Goal: Task Accomplishment & Management: Use online tool/utility

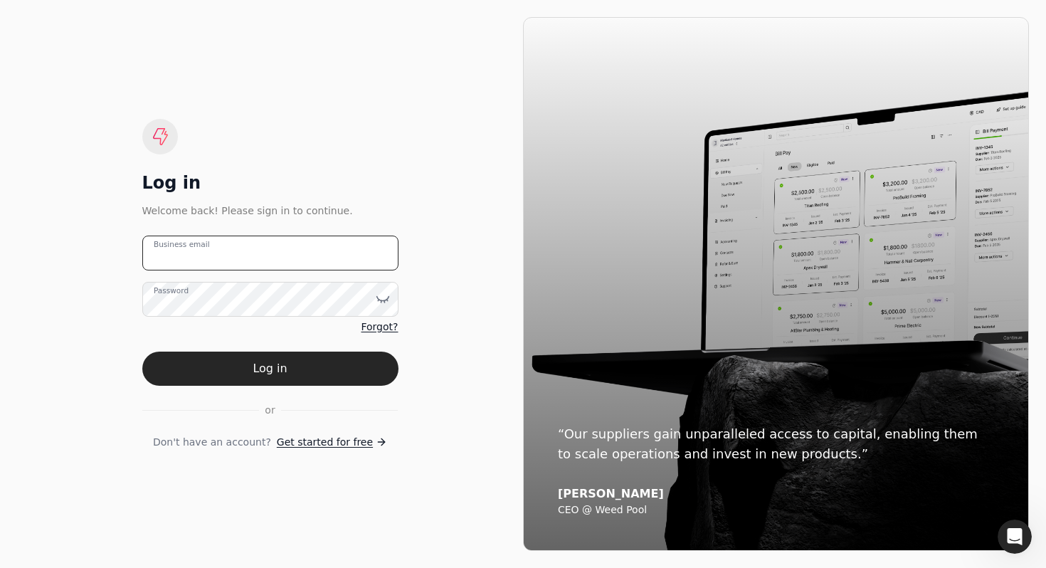
click at [326, 258] on email "Business email" at bounding box center [270, 253] width 256 height 35
paste email "[EMAIL_ADDRESS][DOMAIN_NAME]"
type email "[EMAIL_ADDRESS][DOMAIN_NAME]"
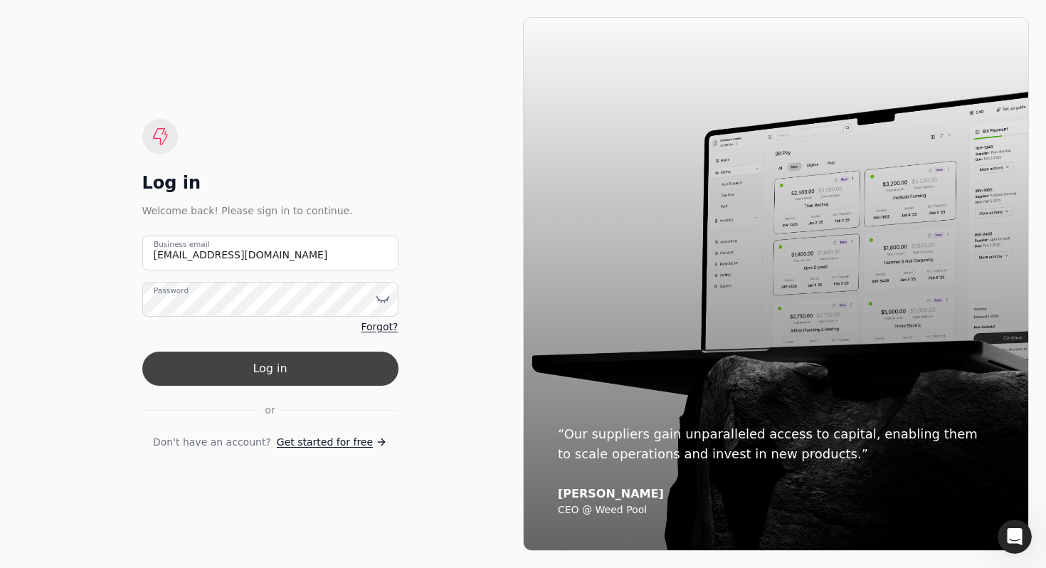
click at [267, 360] on button "Log in" at bounding box center [270, 368] width 256 height 34
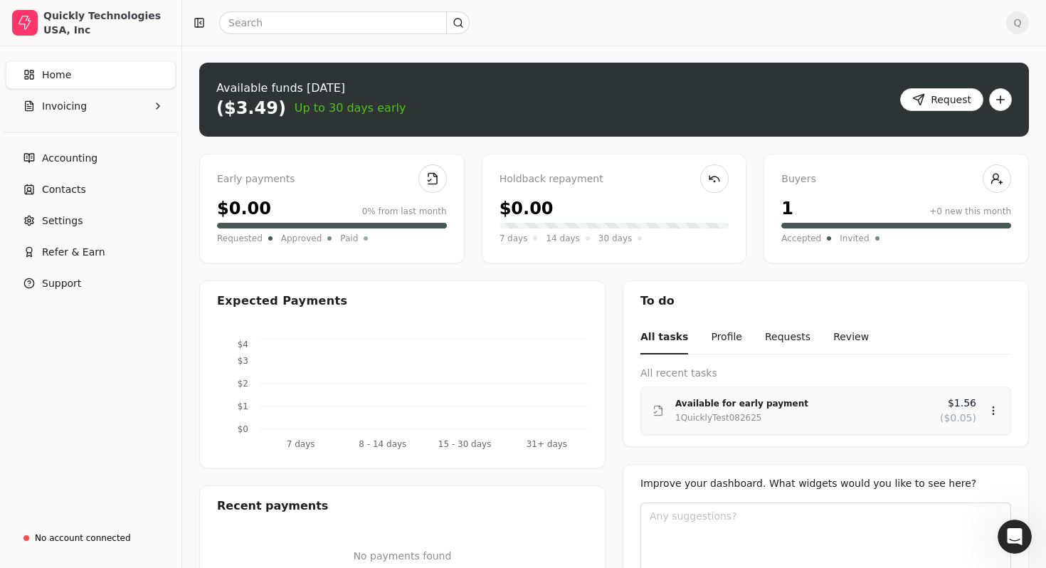
click at [830, 420] on div "1QuicklyTest082625" at bounding box center [801, 418] width 253 height 14
click at [936, 458] on div "Review" at bounding box center [965, 451] width 85 height 23
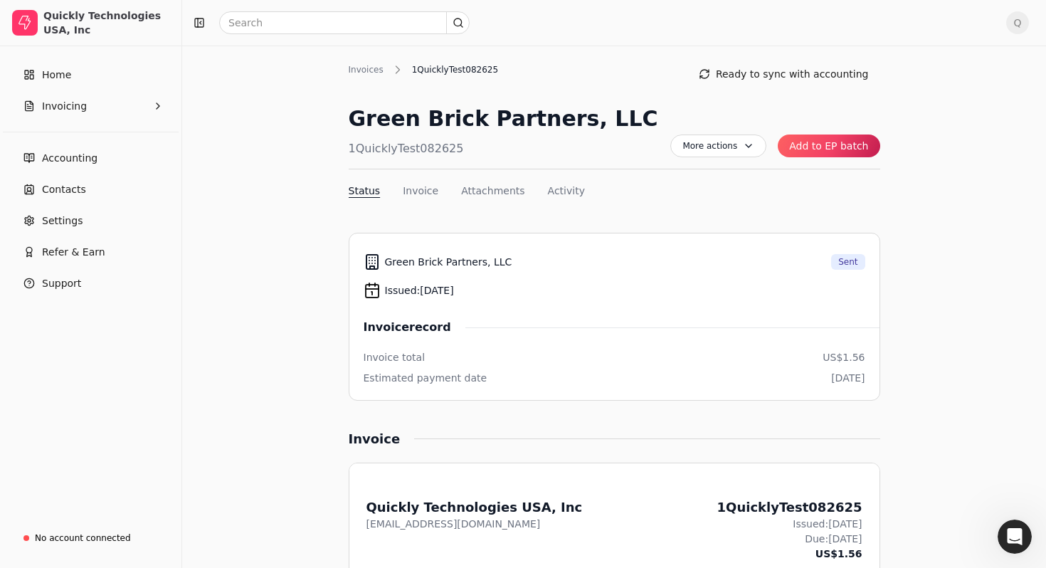
click at [844, 148] on button "Add to EP batch" at bounding box center [829, 145] width 102 height 23
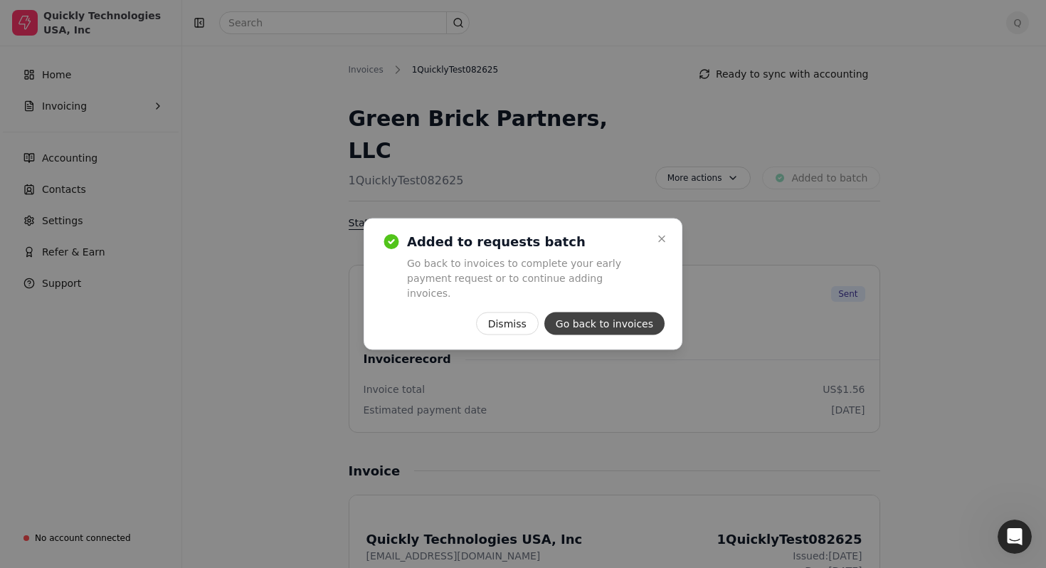
click at [615, 324] on button "Go back to invoices" at bounding box center [604, 323] width 120 height 23
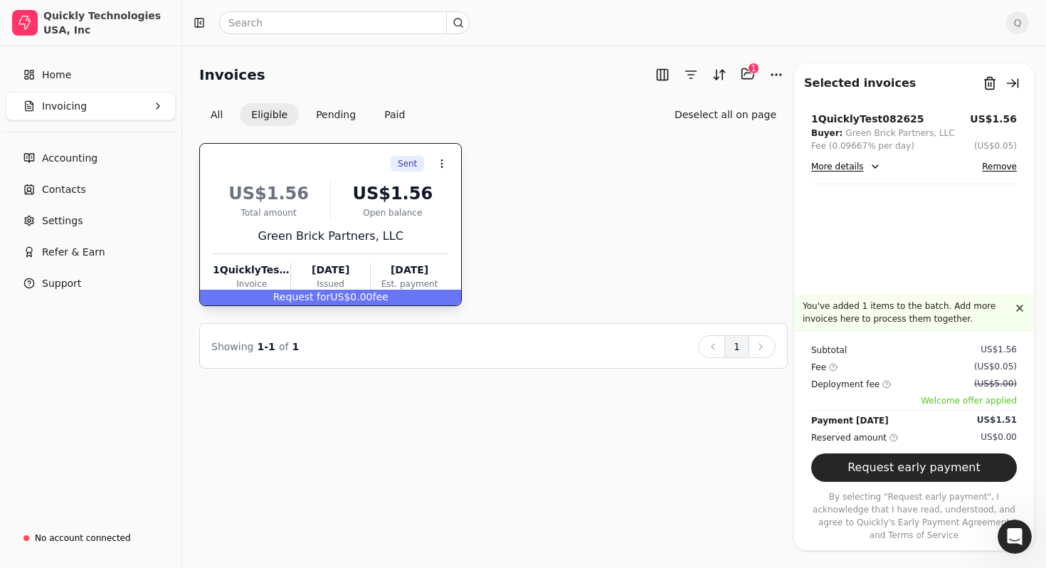
click at [586, 197] on div "Sent Context Menu Button US$1.56 Total amount US$1.56 Open balance Green Brick …" at bounding box center [493, 224] width 588 height 163
click at [213, 107] on button "All" at bounding box center [216, 114] width 35 height 23
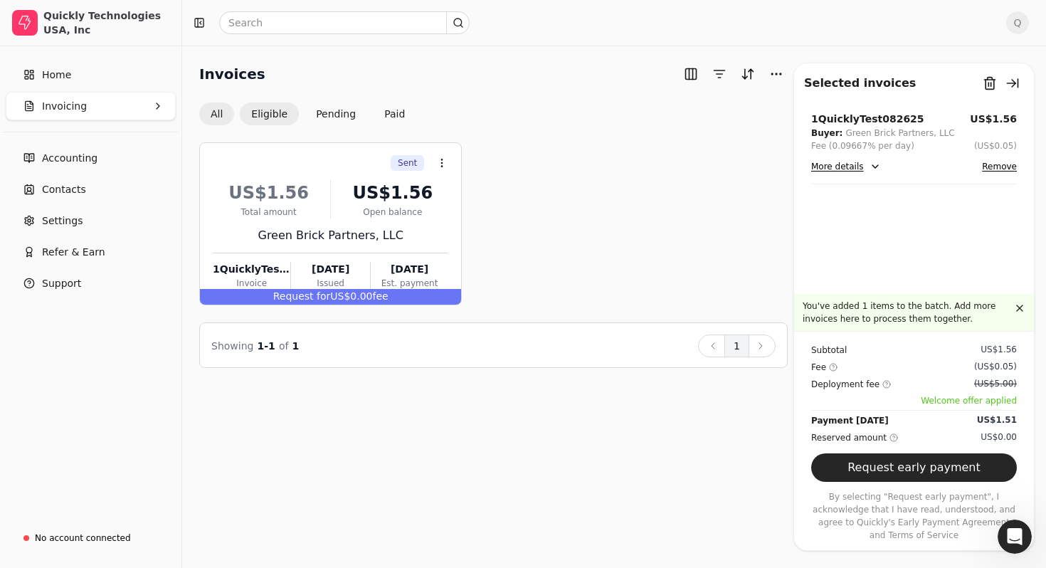
click at [260, 114] on button "Eligible" at bounding box center [269, 113] width 59 height 23
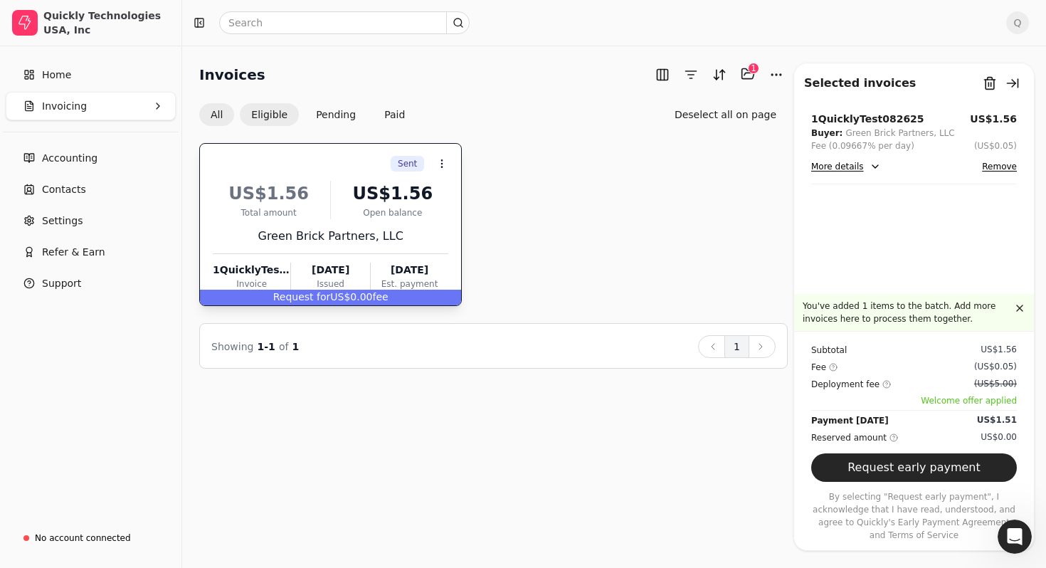
click at [212, 125] on button "All" at bounding box center [216, 114] width 35 height 23
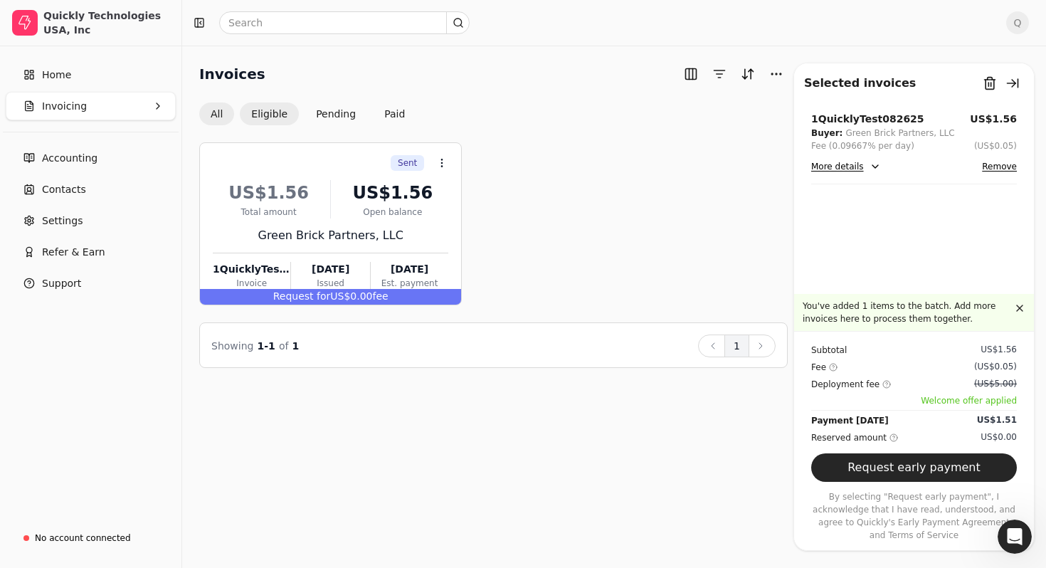
click at [258, 113] on button "Eligible" at bounding box center [269, 113] width 59 height 23
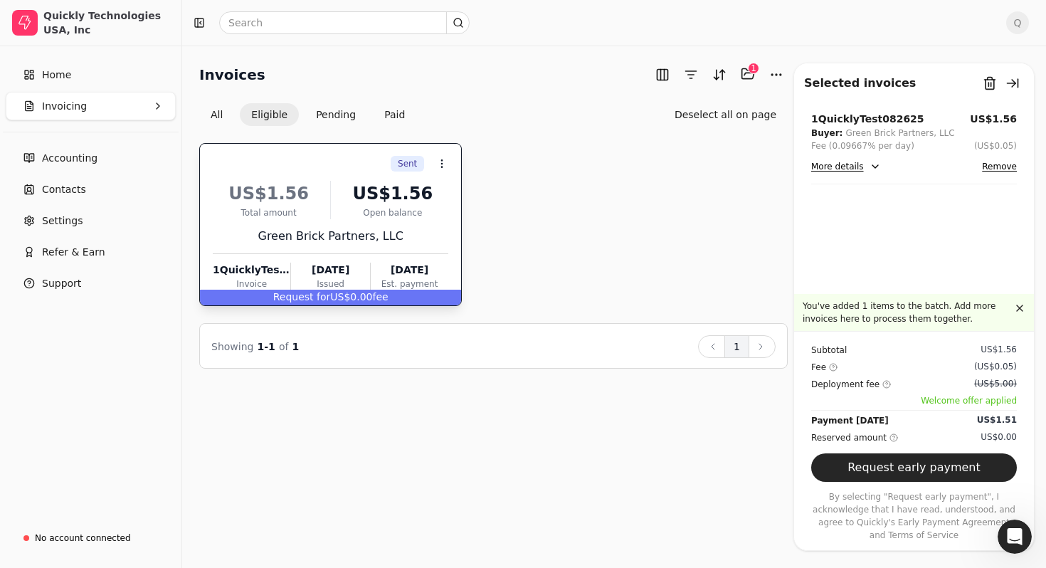
click at [277, 112] on button "Eligible" at bounding box center [269, 114] width 59 height 23
click at [528, 480] on div "Invoices Selected items: 1 1 All Eligible Pending Paid Deselect all on page Sen…" at bounding box center [614, 307] width 864 height 522
click at [578, 251] on div "Sent Context Menu Button US$1.56 Total amount US$1.56 Open balance Green Brick …" at bounding box center [493, 224] width 588 height 163
click at [534, 195] on div "Sent Context Menu Button US$1.56 Total amount US$1.56 Open balance Green Brick …" at bounding box center [493, 224] width 588 height 163
click at [595, 238] on div "Sent Context Menu Button US$1.56 Total amount US$1.56 Open balance Green Brick …" at bounding box center [493, 224] width 588 height 163
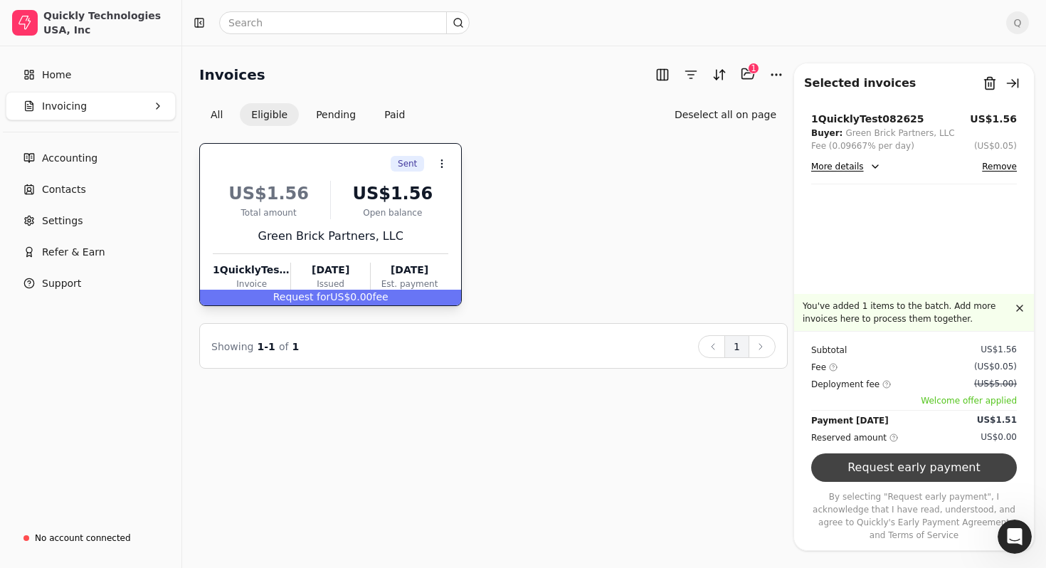
click at [867, 475] on button "Request early payment" at bounding box center [914, 467] width 206 height 28
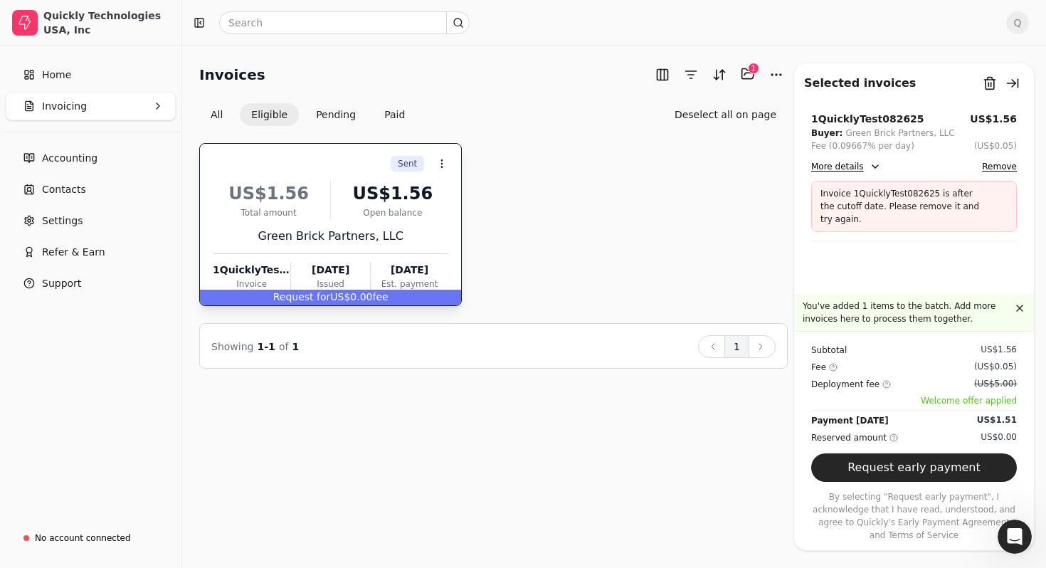
click at [592, 250] on div "Sent Context Menu Button US$1.56 Total amount US$1.56 Open balance Green Brick …" at bounding box center [493, 224] width 588 height 163
click at [339, 274] on div "[DATE]" at bounding box center [330, 270] width 78 height 15
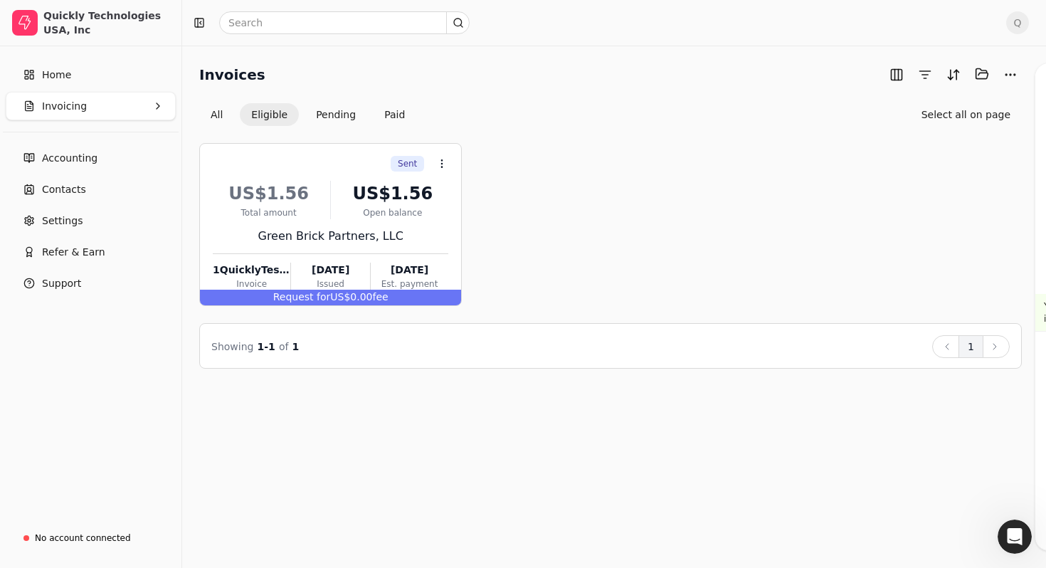
click at [670, 233] on div "Sent Context Menu Button US$1.56 Total amount US$1.56 Open balance Green Brick …" at bounding box center [610, 224] width 823 height 163
click at [405, 206] on div "Open balance" at bounding box center [393, 212] width 112 height 13
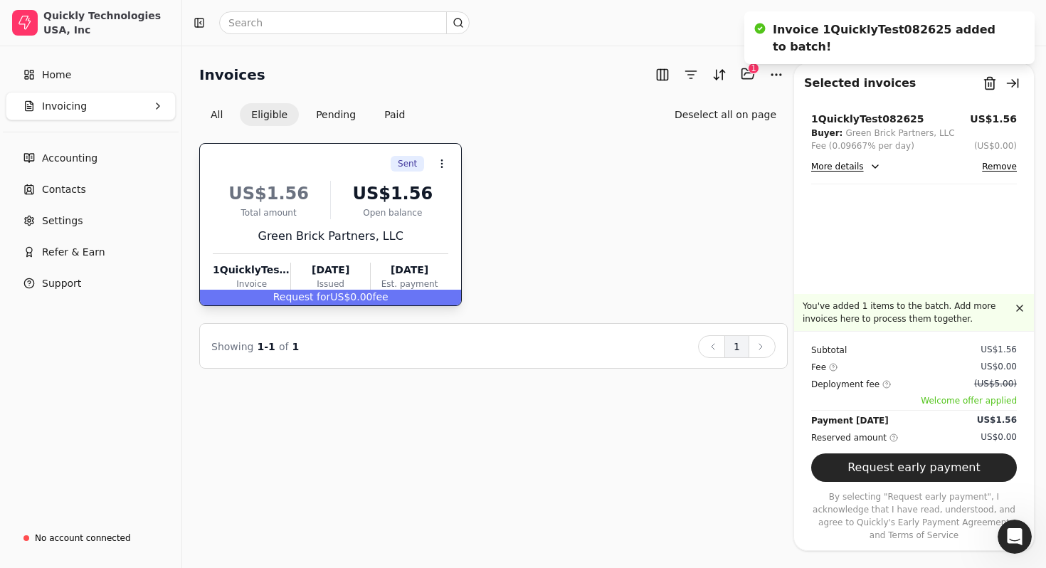
click at [697, 268] on div "Sent Context Menu Button US$1.56 Total amount US$1.56 Open balance Green Brick …" at bounding box center [493, 224] width 588 height 163
click at [396, 214] on div "Open balance" at bounding box center [393, 212] width 112 height 13
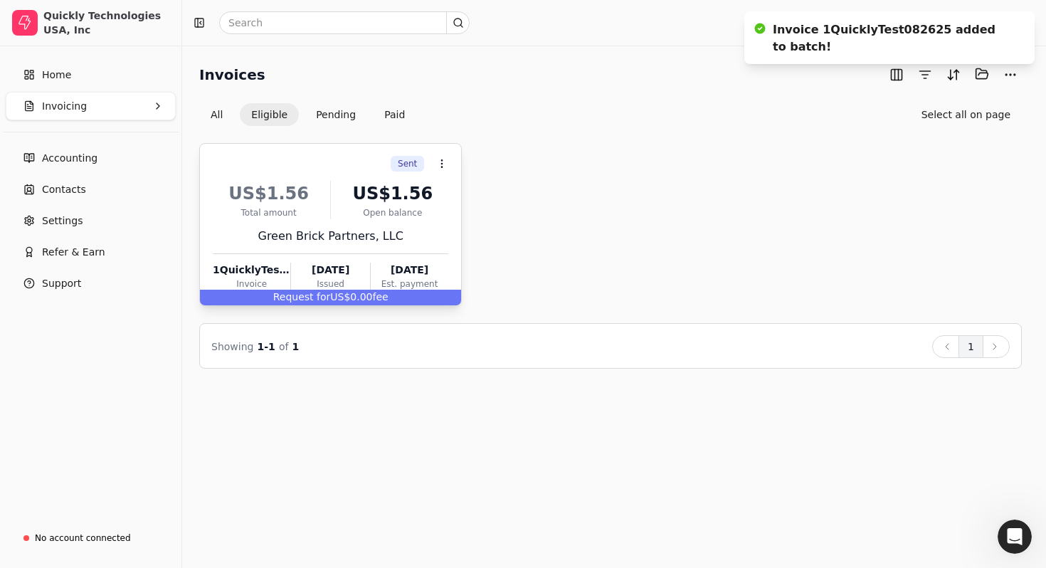
click at [342, 209] on div "Open balance" at bounding box center [393, 212] width 112 height 13
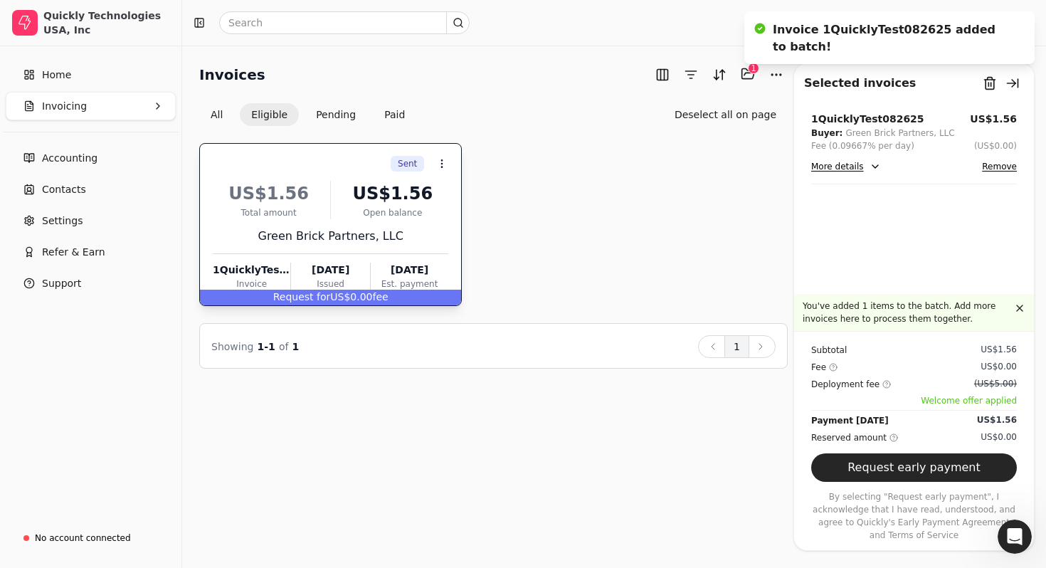
click at [593, 238] on div "Sent Context Menu Button US$1.56 Total amount US$1.56 Open balance Green Brick …" at bounding box center [493, 224] width 588 height 163
click at [532, 425] on div "Invoices Selected items: 1 1 All Eligible Pending Paid Deselect all on page Sen…" at bounding box center [614, 307] width 864 height 522
click at [632, 474] on div "Invoices Selected items: 1 1 All Eligible Pending Paid Deselect all on page Sen…" at bounding box center [614, 307] width 864 height 522
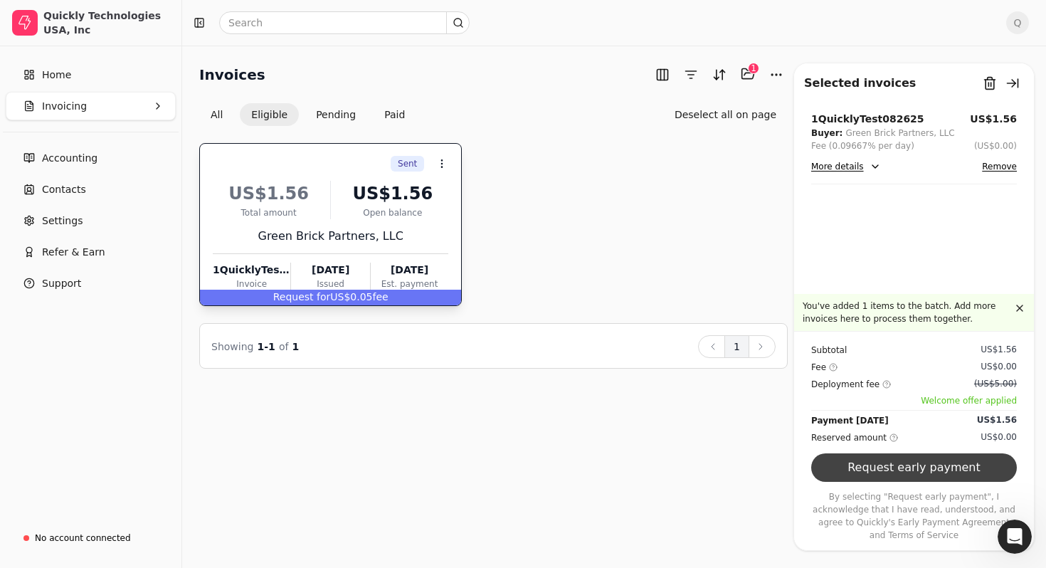
click at [941, 465] on button "Request early payment" at bounding box center [914, 467] width 206 height 28
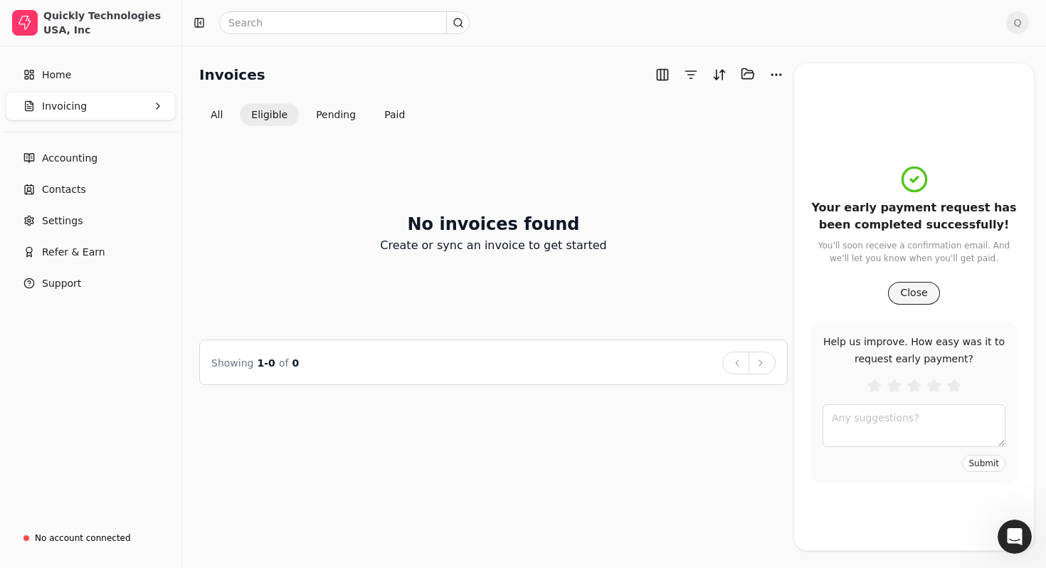
click at [906, 296] on button "Close" at bounding box center [913, 293] width 51 height 23
